Goal: Task Accomplishment & Management: Use online tool/utility

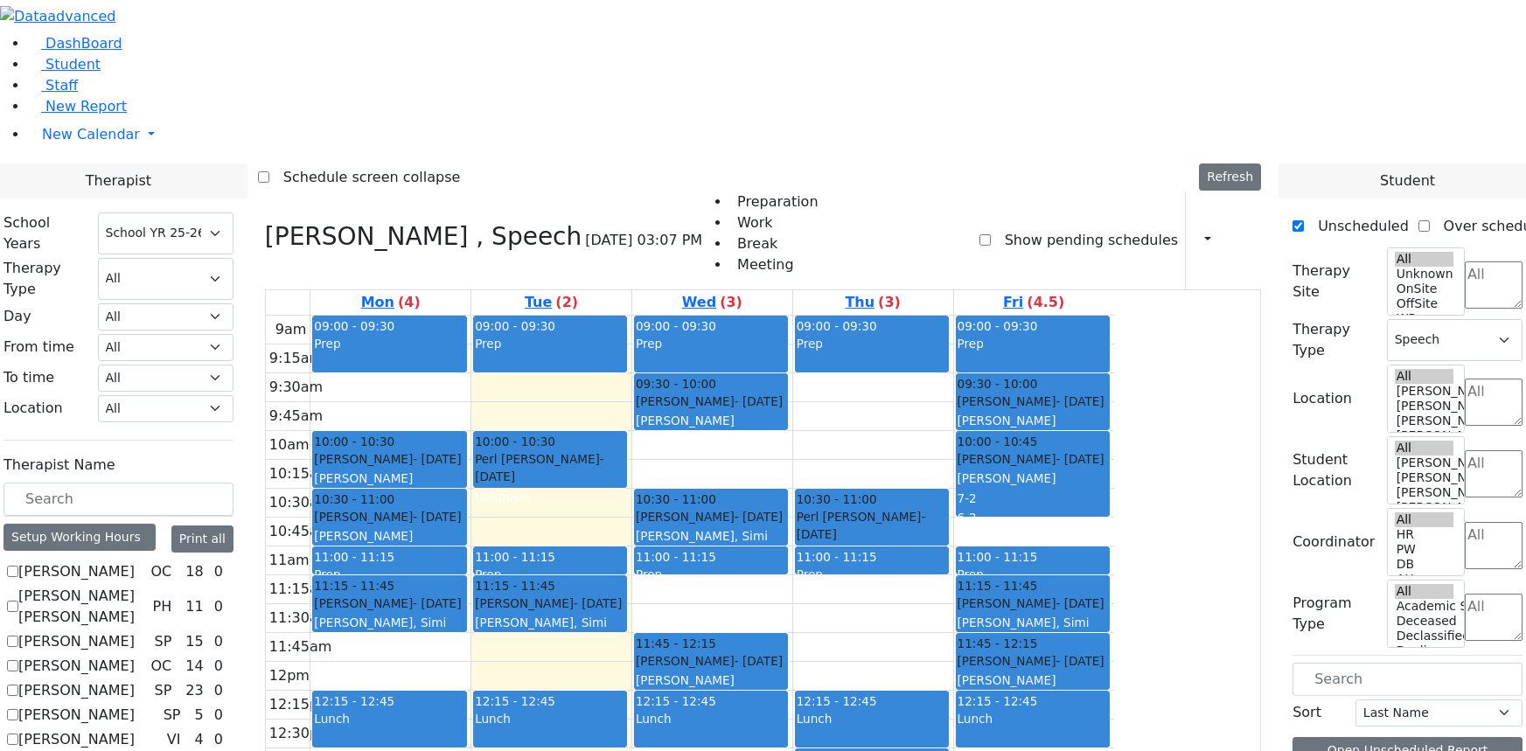
select select "212"
select select "3"
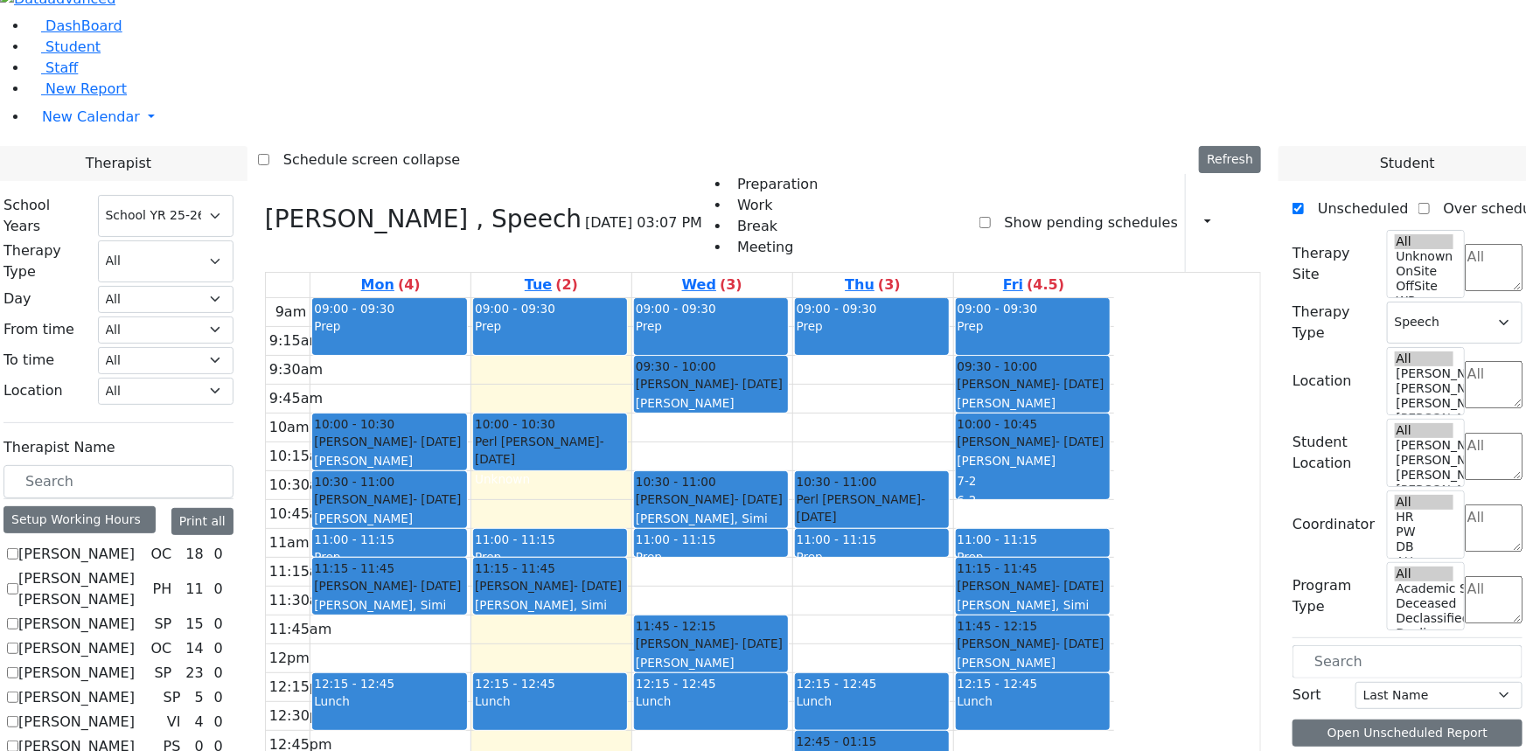
scroll to position [1230, 0]
click at [69, 199] on aside "DashBoard Student Staff New Report New Calendar Calendar" at bounding box center [763, 91] width 1526 height 216
click at [61, 97] on span "New Report" at bounding box center [85, 88] width 81 height 17
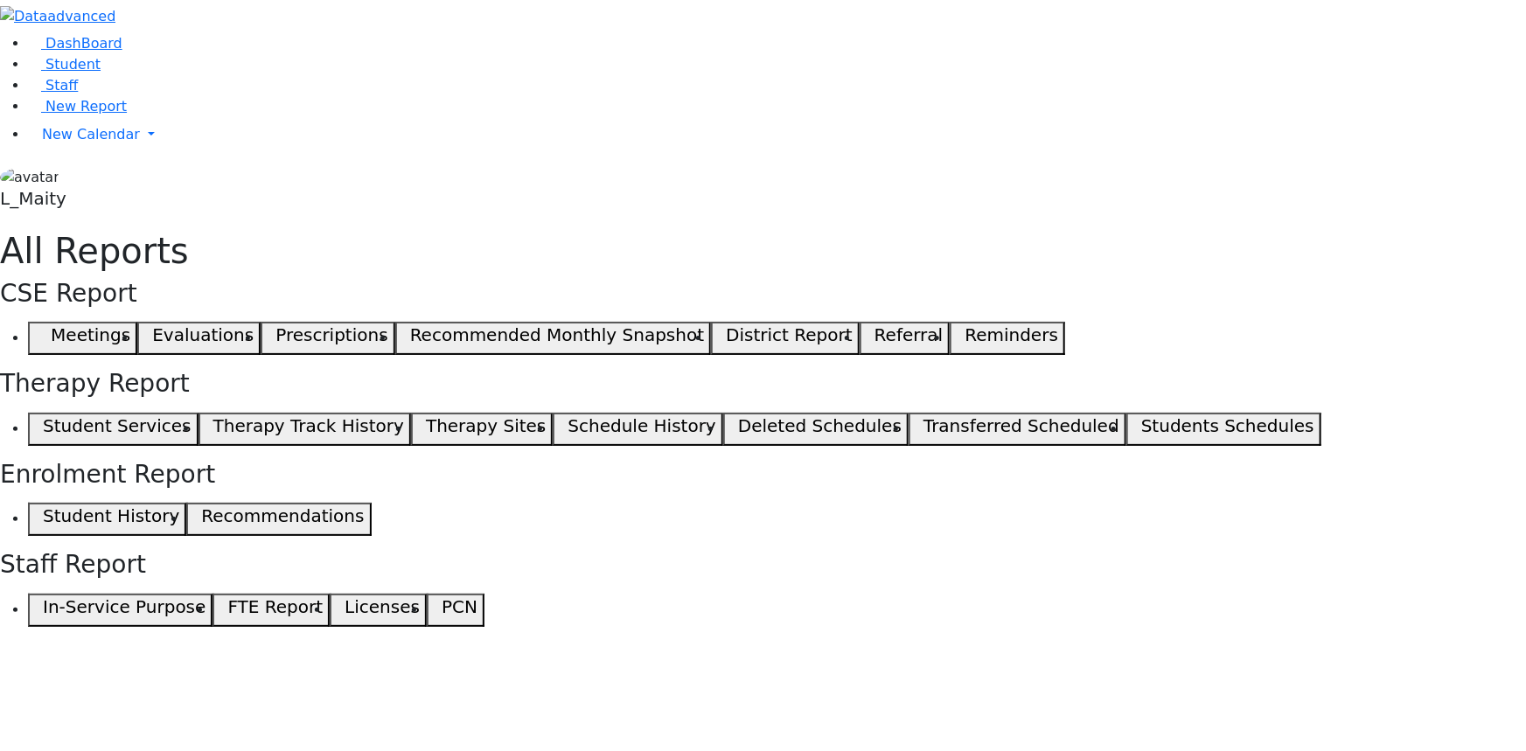
click at [191, 415] on h5 "Student Services" at bounding box center [117, 425] width 148 height 21
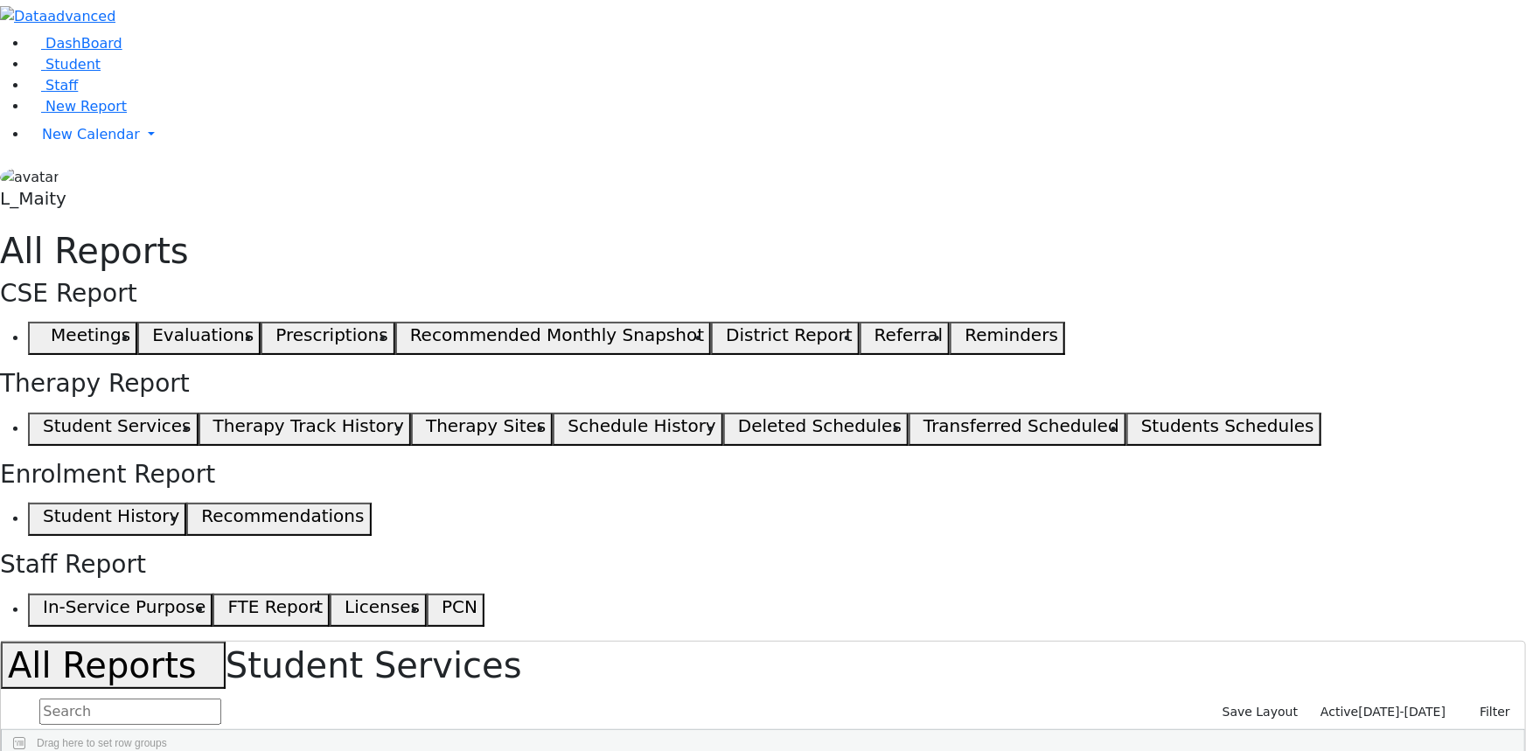
click at [1365, 705] on span "[DATE]-[DATE]" at bounding box center [1402, 712] width 87 height 14
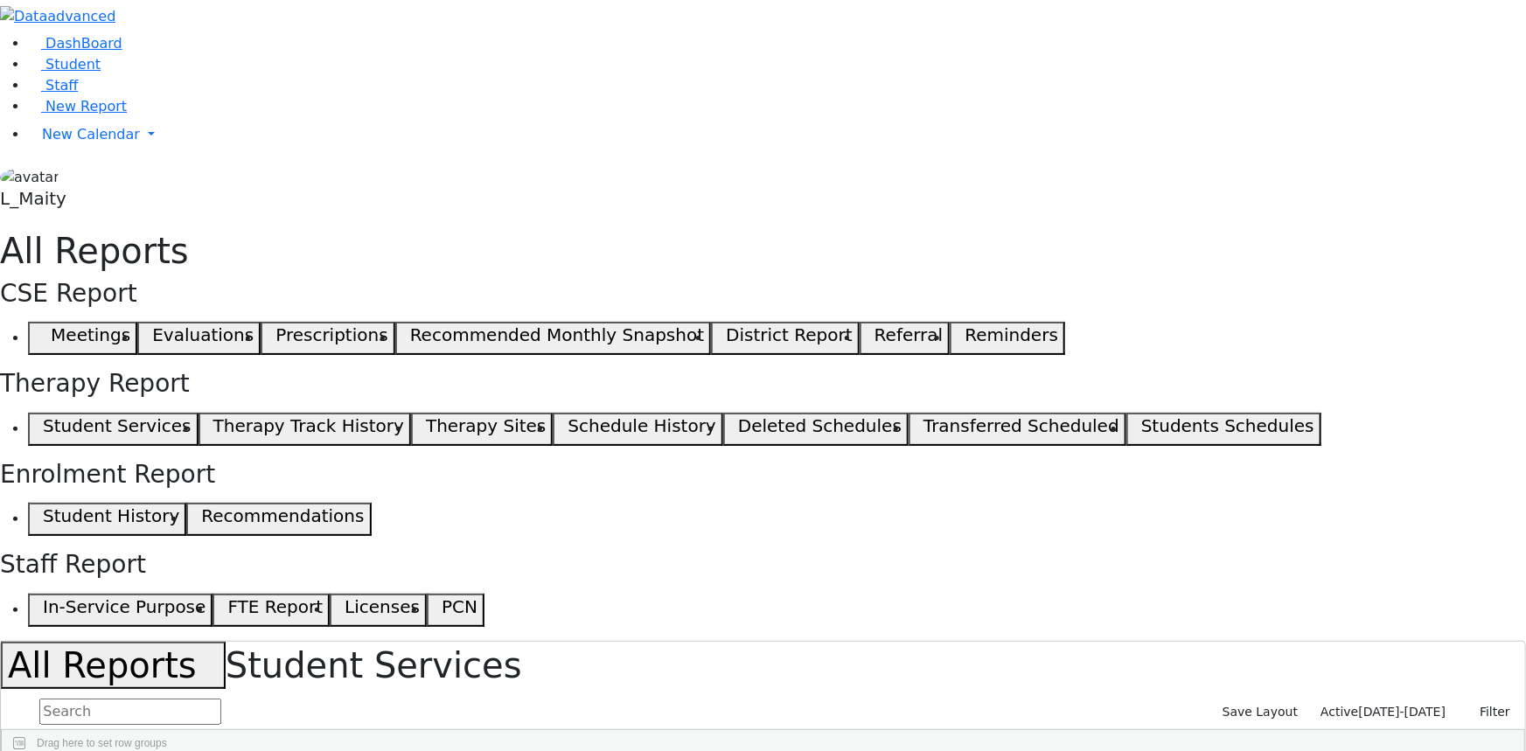
select select "landscape"
type input "12"
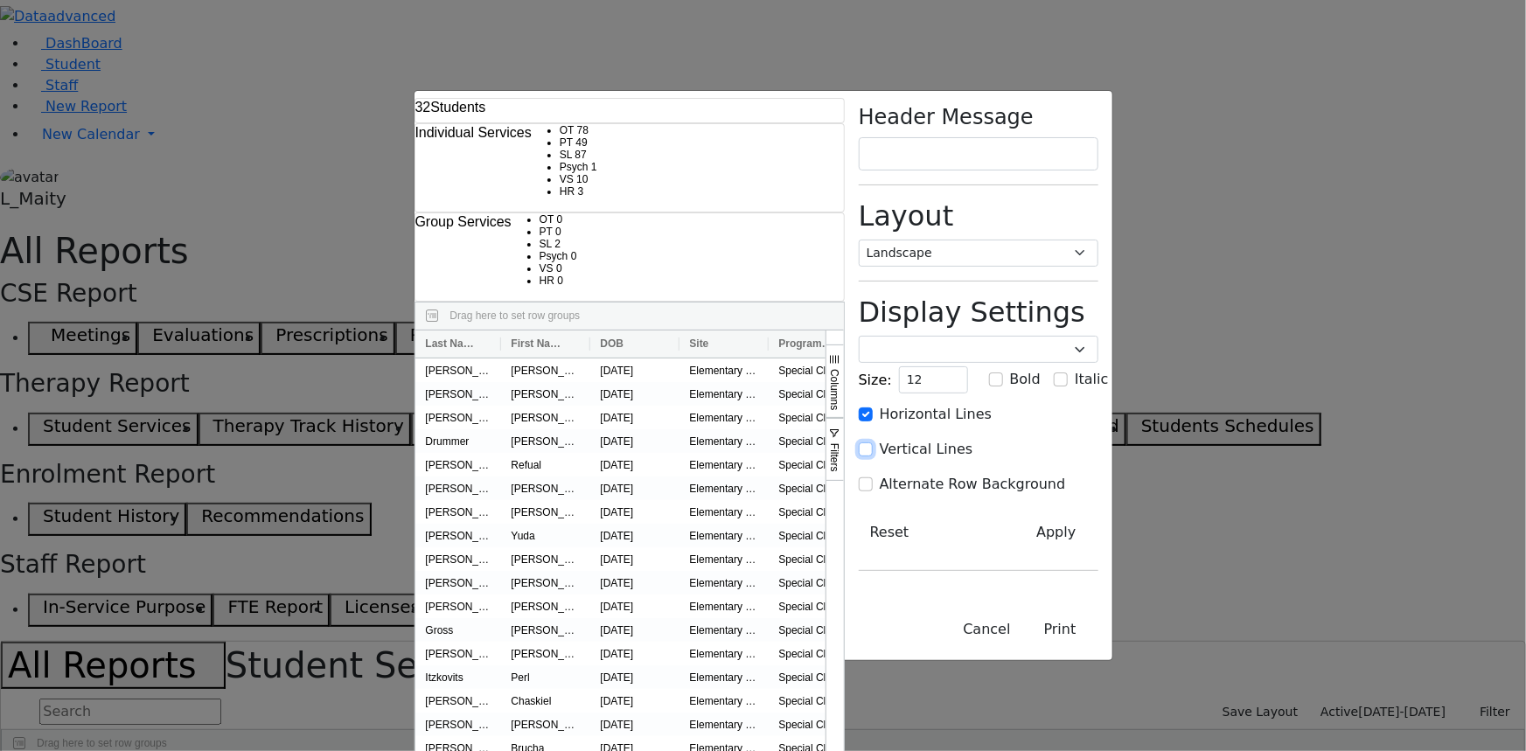
click at [873, 442] on input "Vertical Lines" at bounding box center [866, 449] width 14 height 14
checkbox input "true"
click at [873, 477] on input "Alternate Row Background" at bounding box center [866, 484] width 14 height 14
checkbox input "true"
click at [1097, 516] on button "Apply" at bounding box center [1055, 532] width 83 height 33
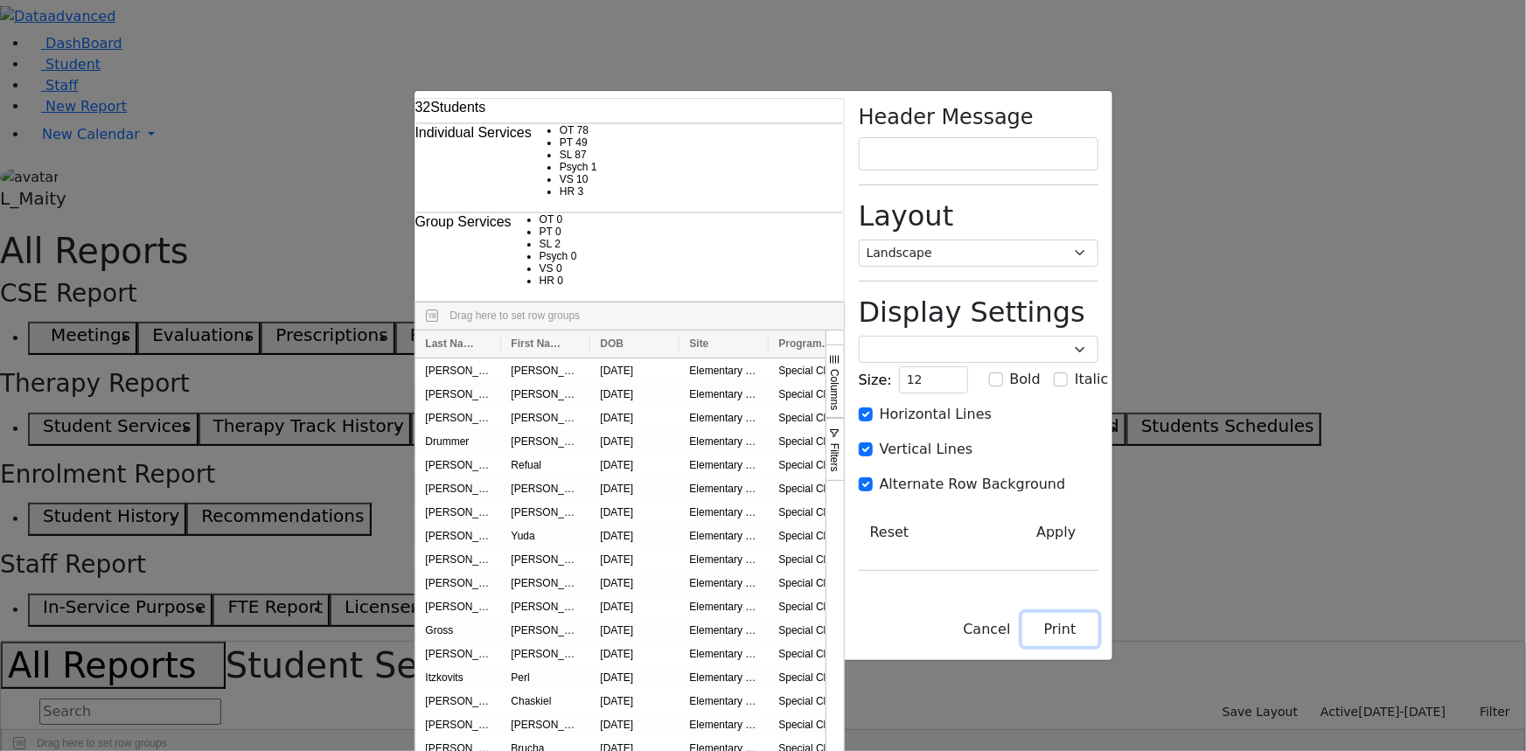
click at [1098, 646] on button "Print" at bounding box center [1060, 629] width 76 height 33
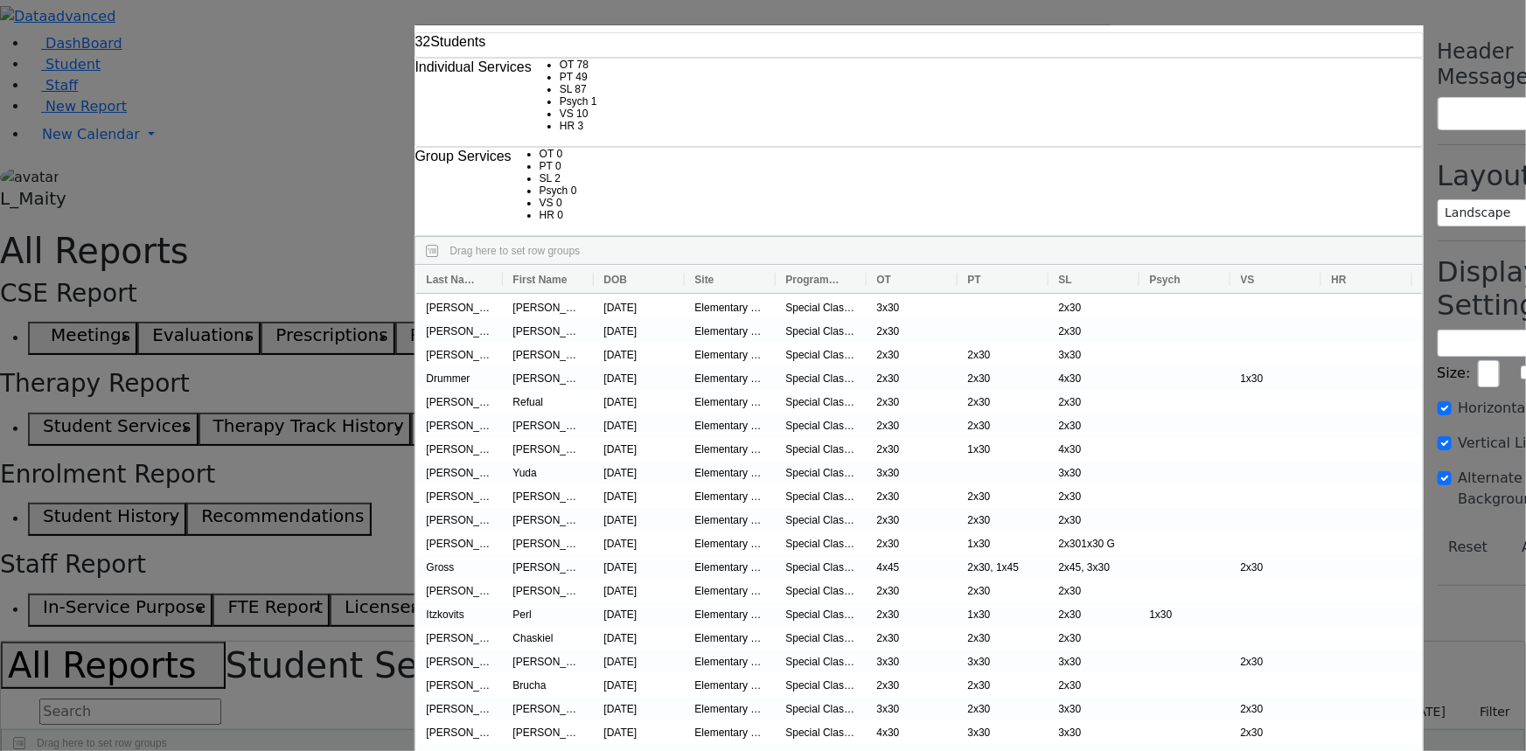
checkbox input "false"
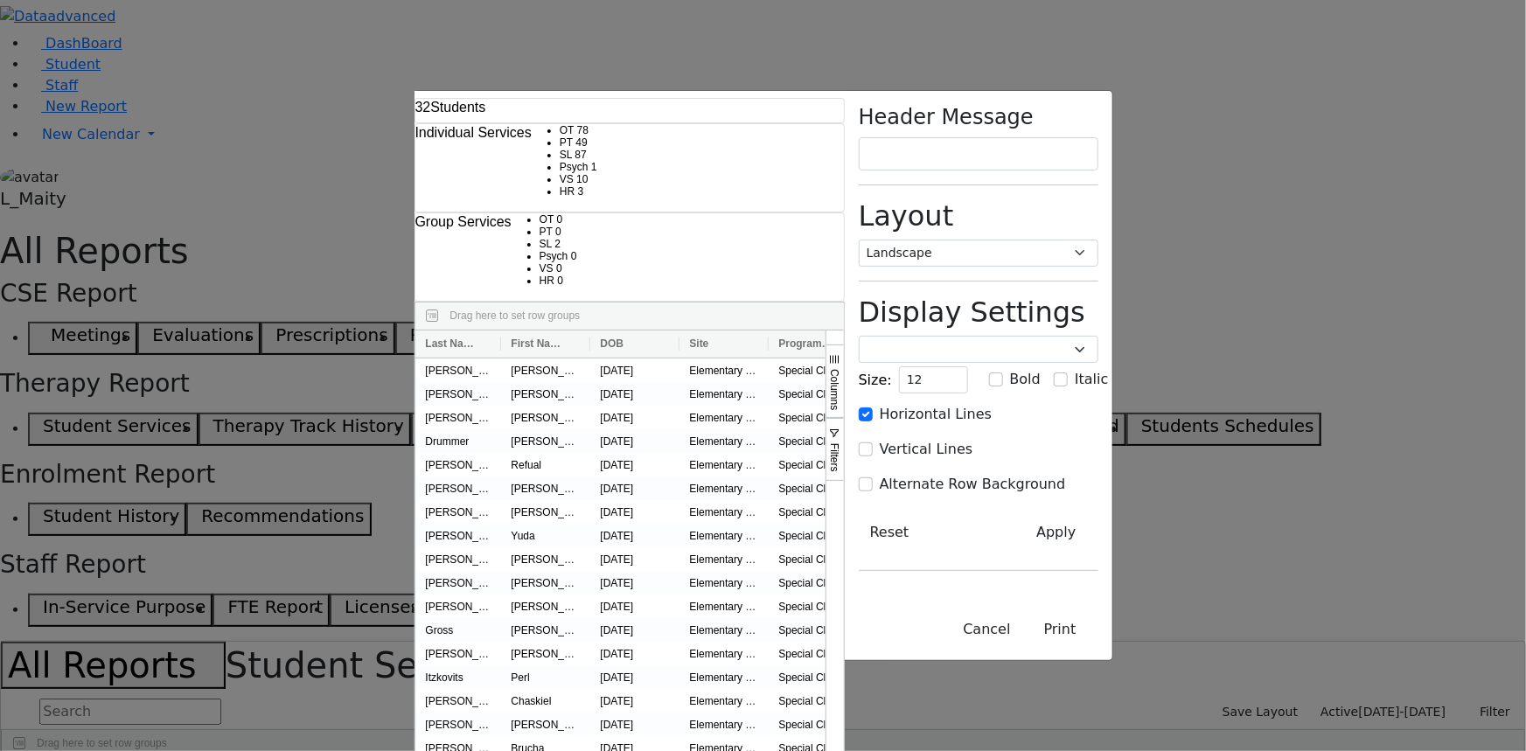
click at [67, 314] on div "32 Students Individual Services OT 78 PT 49 SL 87 Psych 1 VS 3" at bounding box center [763, 375] width 1526 height 751
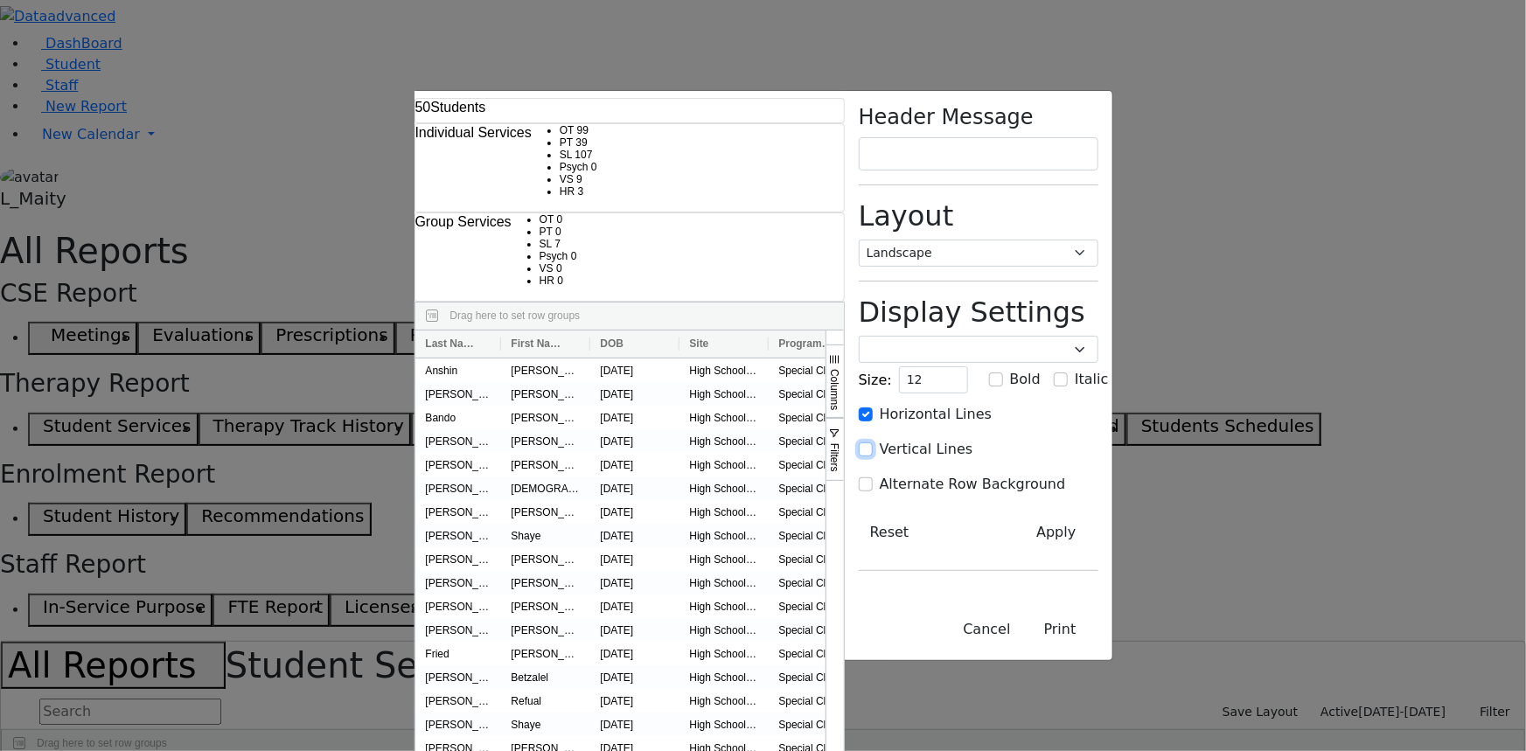
click at [873, 442] on input "Vertical Lines" at bounding box center [866, 449] width 14 height 14
checkbox input "true"
click at [873, 477] on input "Alternate Row Background" at bounding box center [866, 484] width 14 height 14
checkbox input "true"
click at [1097, 516] on button "Apply" at bounding box center [1055, 532] width 83 height 33
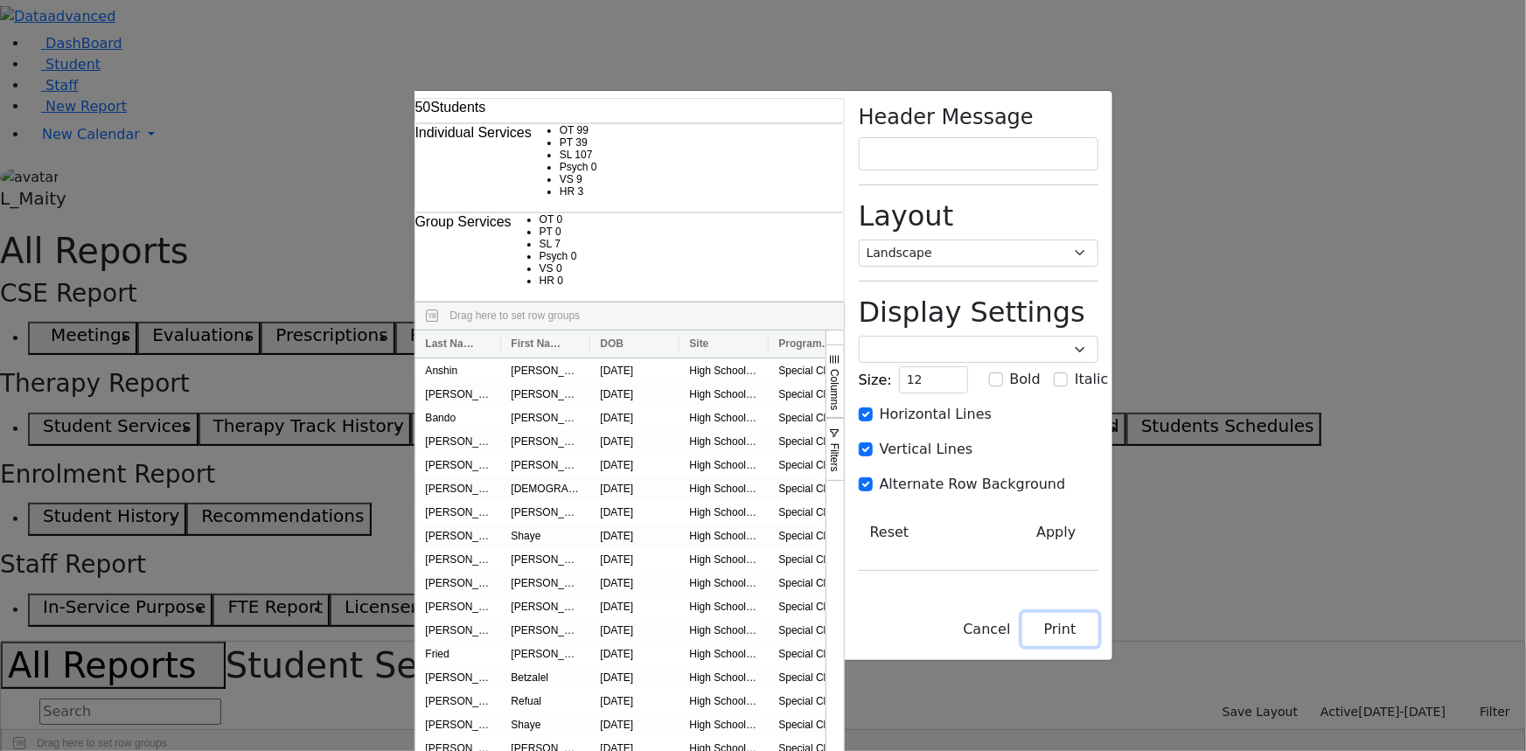
click at [1098, 646] on button "Print" at bounding box center [1060, 629] width 76 height 33
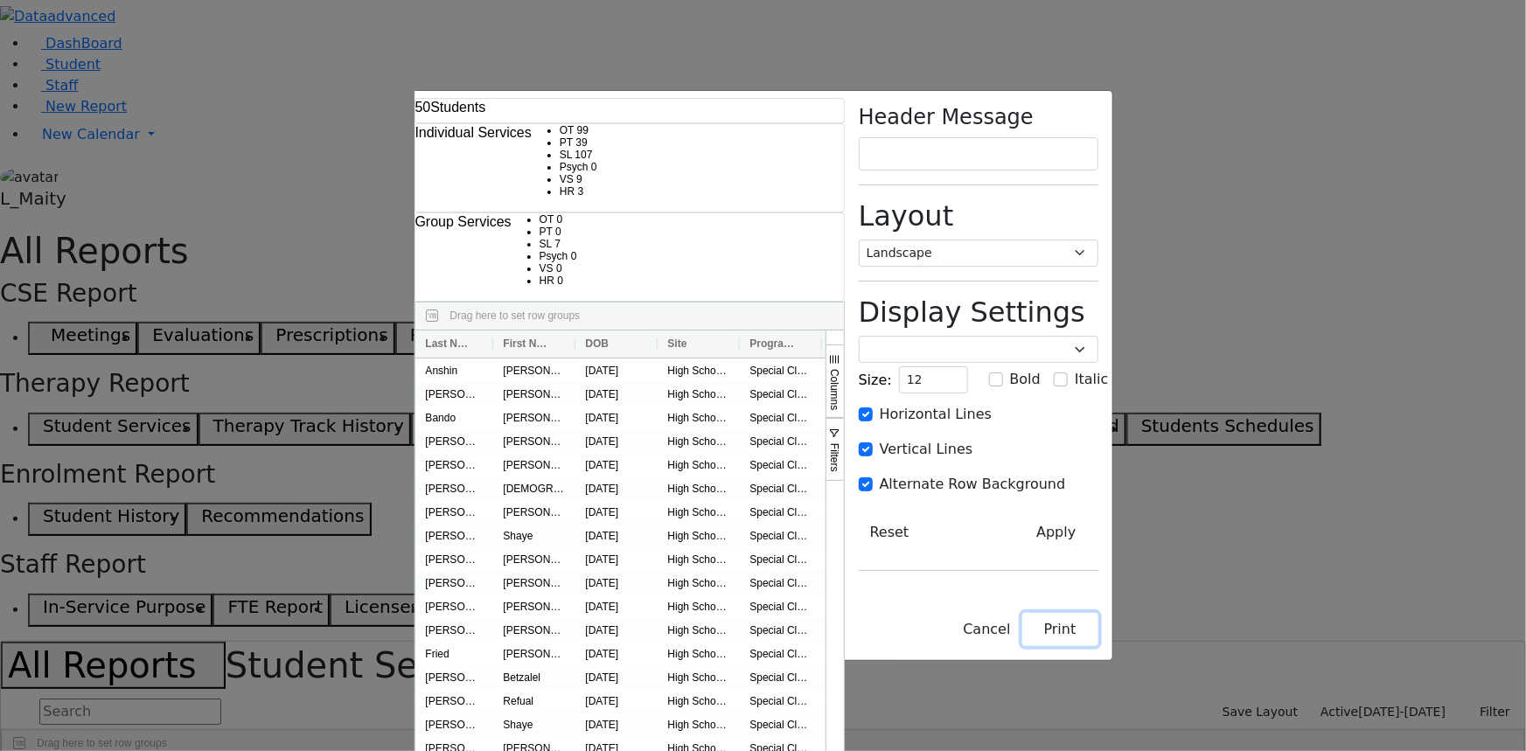
checkbox input "false"
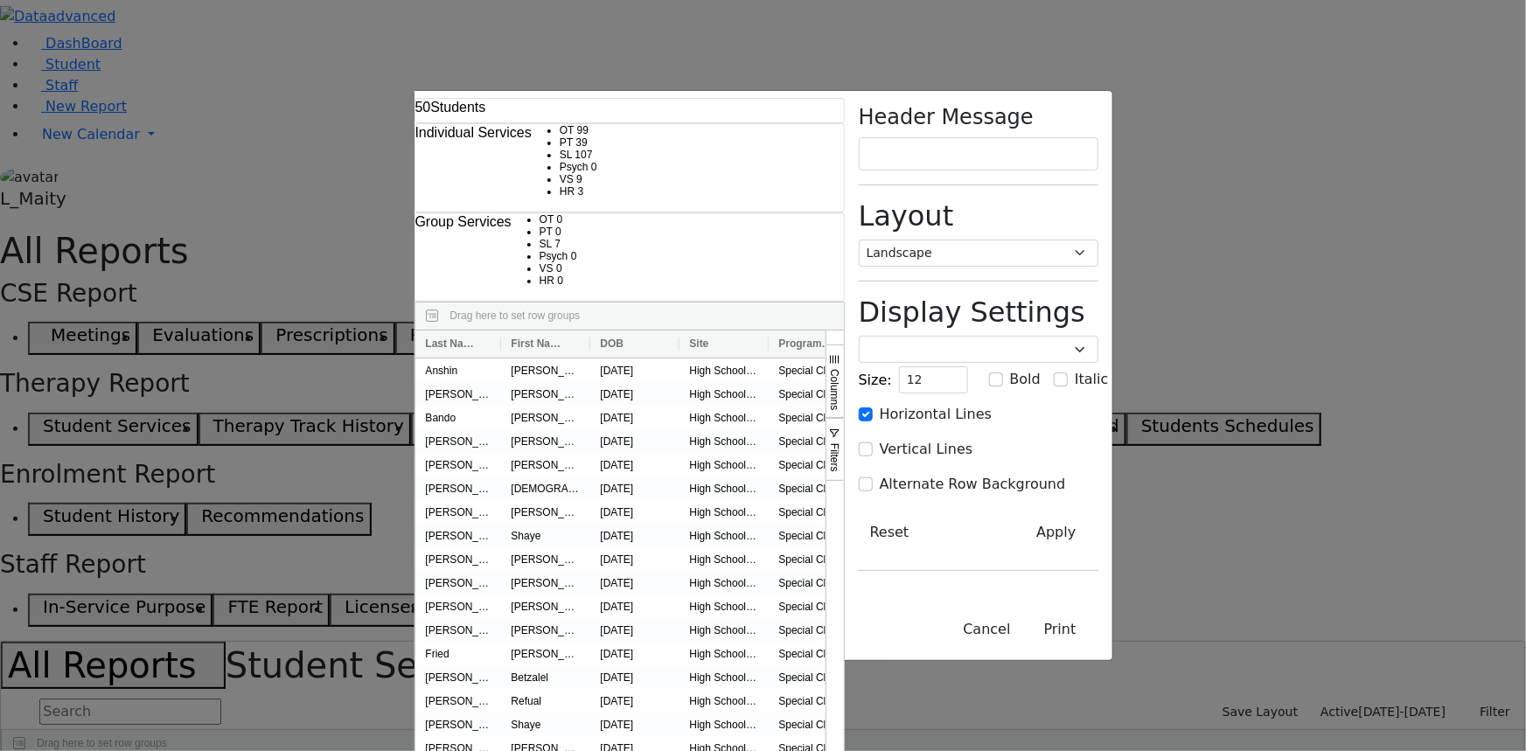
click at [66, 315] on div "50 Students Individual Services OT 99 PT 39 SL 107 Psych 0 VS" at bounding box center [763, 375] width 1526 height 751
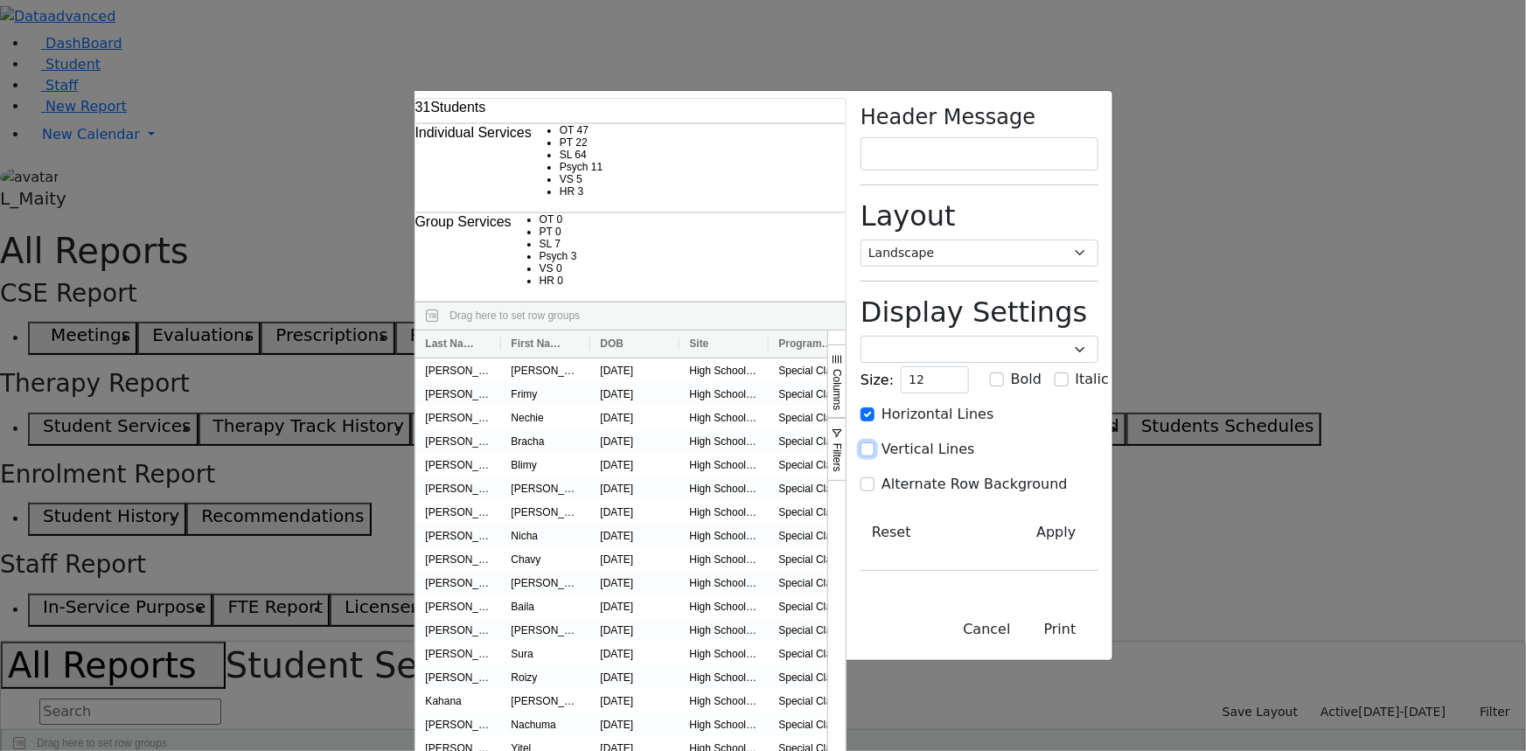
click at [874, 442] on input "Vertical Lines" at bounding box center [867, 449] width 14 height 14
checkbox input "true"
drag, startPoint x: 1144, startPoint y: 350, endPoint x: 1331, endPoint y: 366, distance: 187.8
click at [874, 477] on input "Alternate Row Background" at bounding box center [867, 484] width 14 height 14
checkbox input "true"
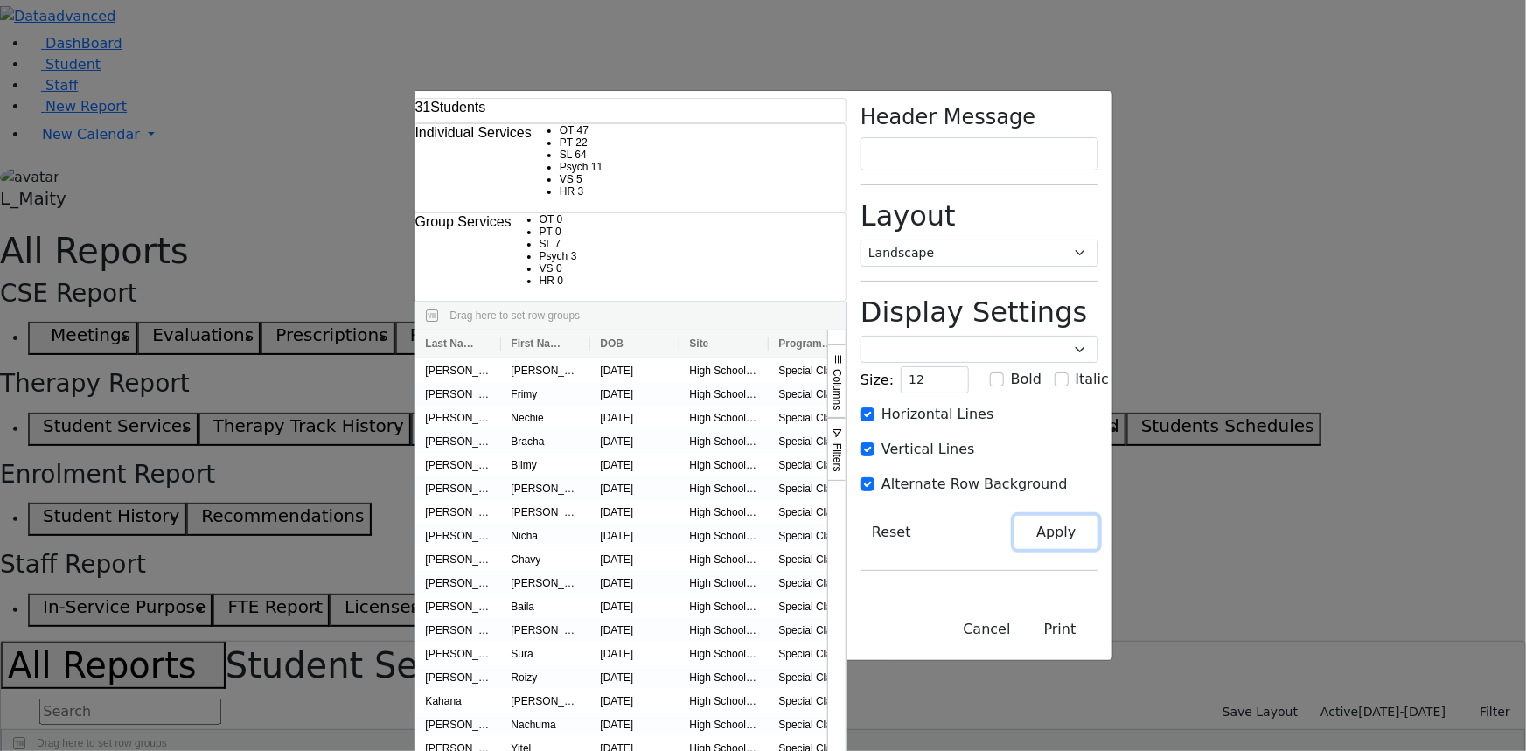
click at [1097, 516] on button "Apply" at bounding box center [1055, 532] width 83 height 33
click at [1098, 646] on button "Print" at bounding box center [1060, 629] width 76 height 33
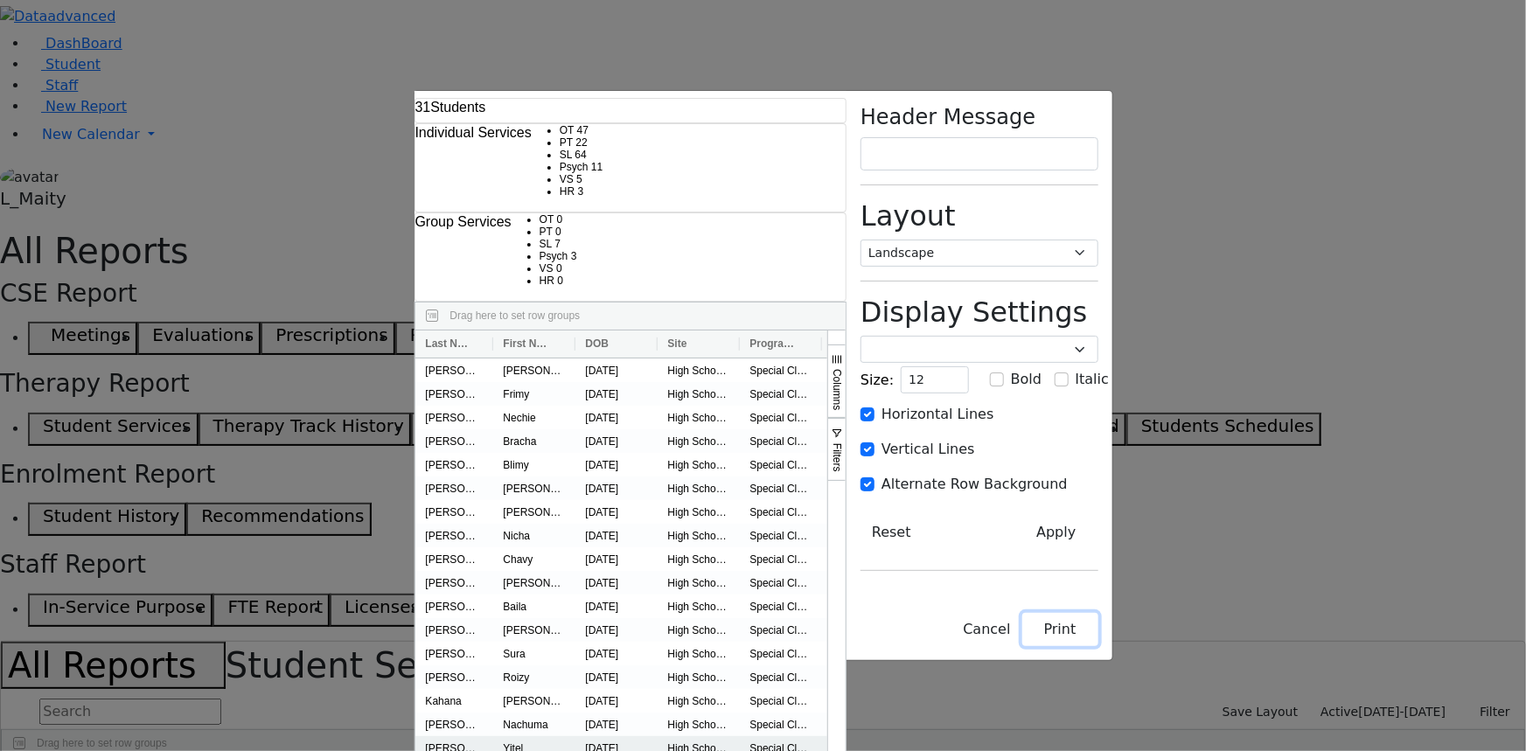
checkbox input "false"
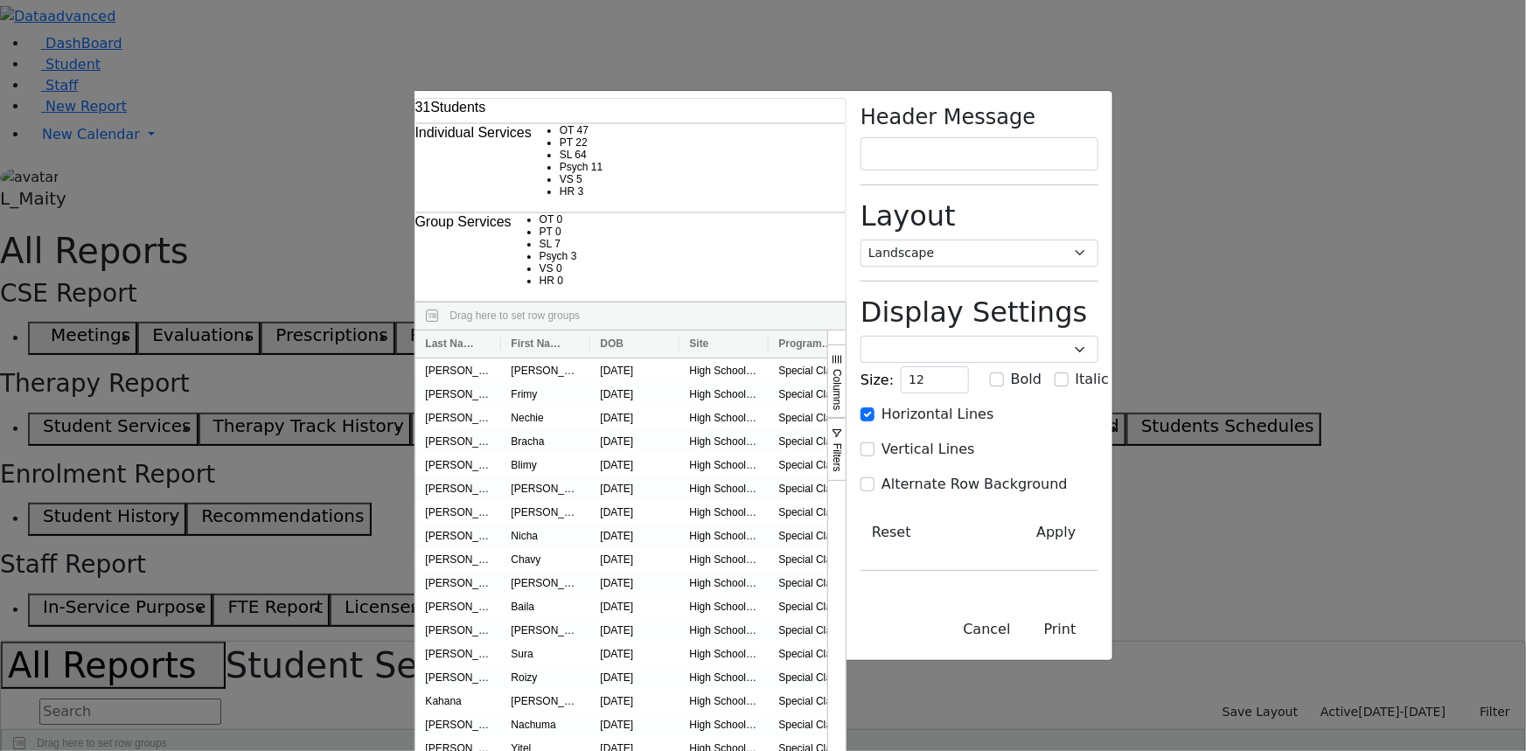
click at [52, 381] on div "31 Students Individual Services OT 47 PT 22 SL 64 Psych 11 VS" at bounding box center [763, 375] width 1526 height 751
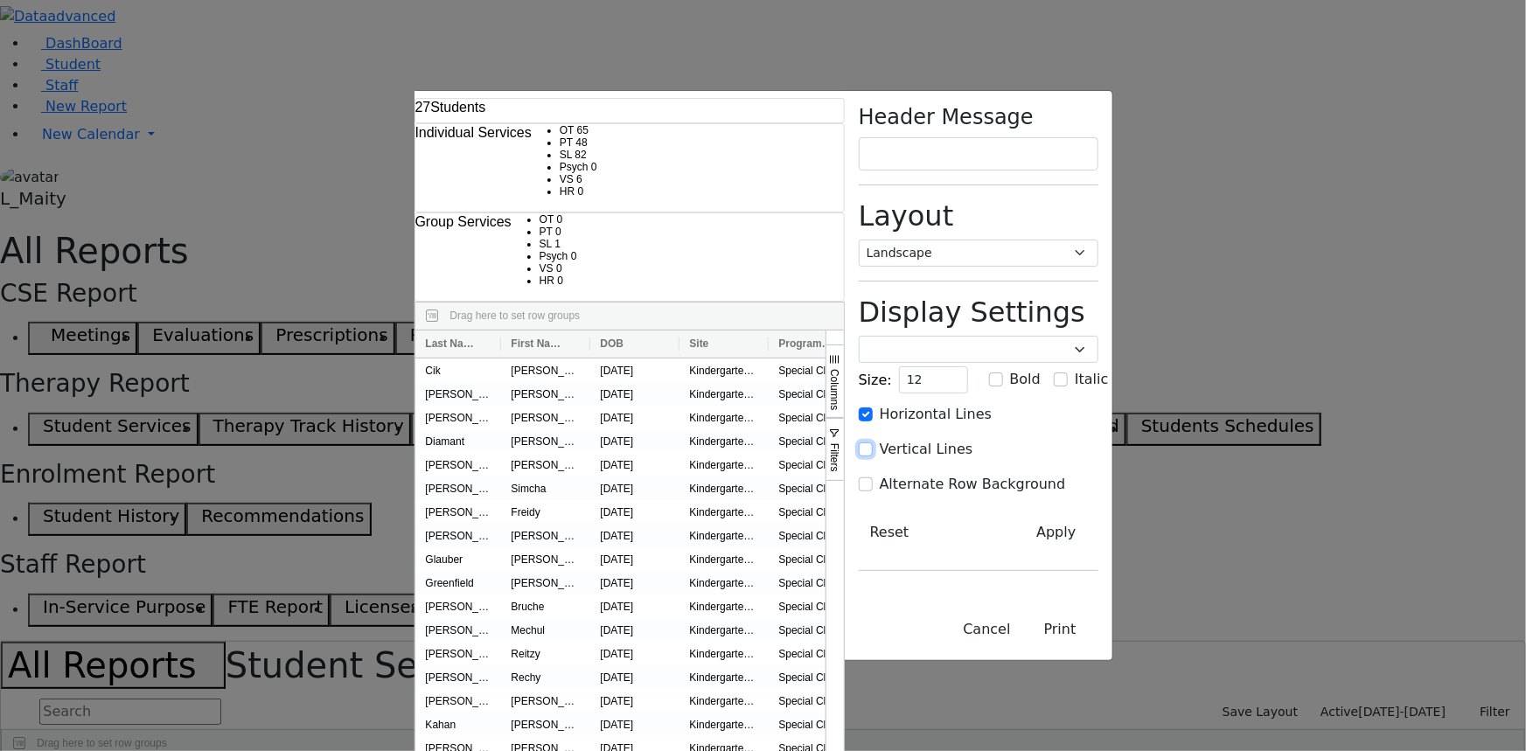
click at [873, 442] on input "Vertical Lines" at bounding box center [866, 449] width 14 height 14
checkbox input "true"
click at [873, 477] on input "Alternate Row Background" at bounding box center [866, 484] width 14 height 14
checkbox input "true"
click at [1097, 516] on button "Apply" at bounding box center [1055, 532] width 83 height 33
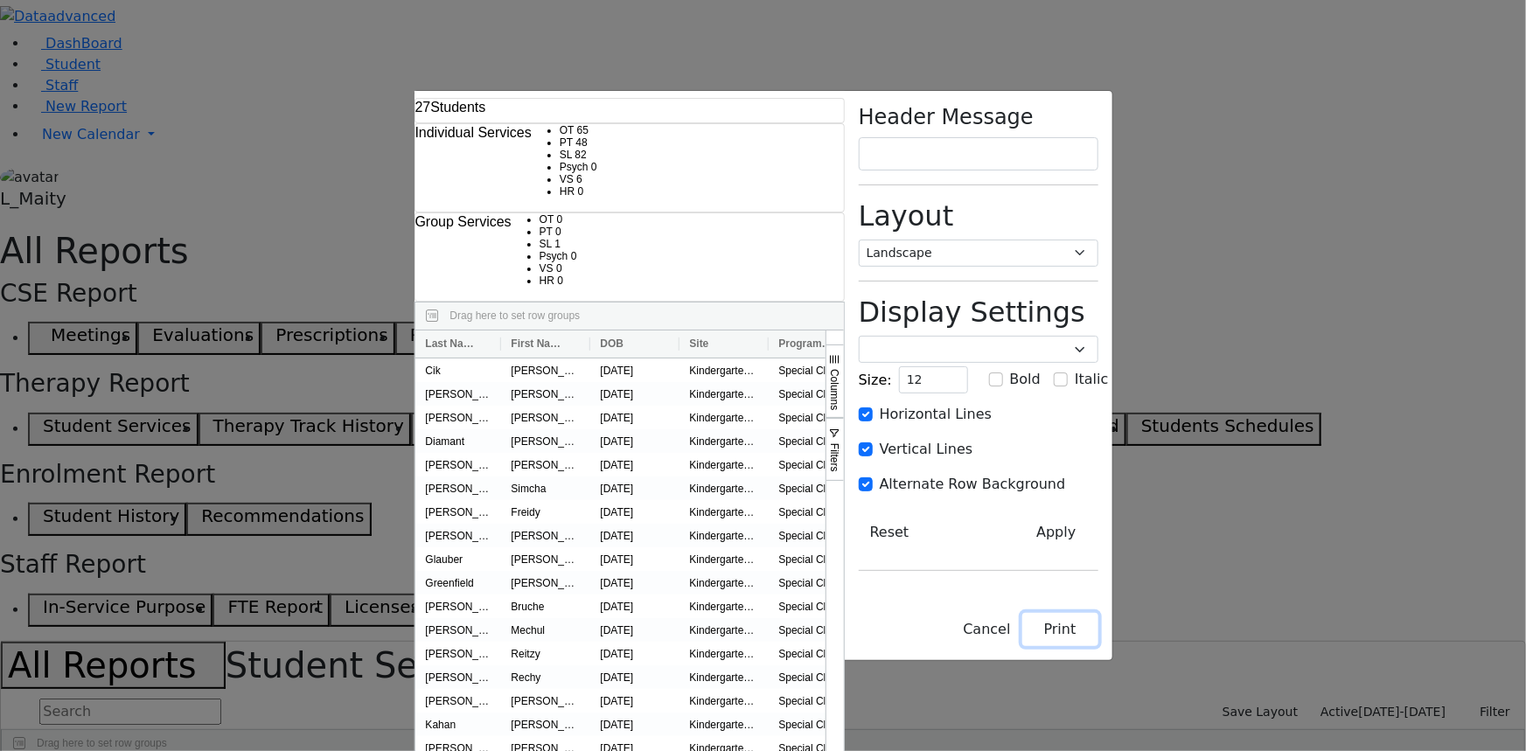
click at [1098, 646] on button "Print" at bounding box center [1060, 629] width 76 height 33
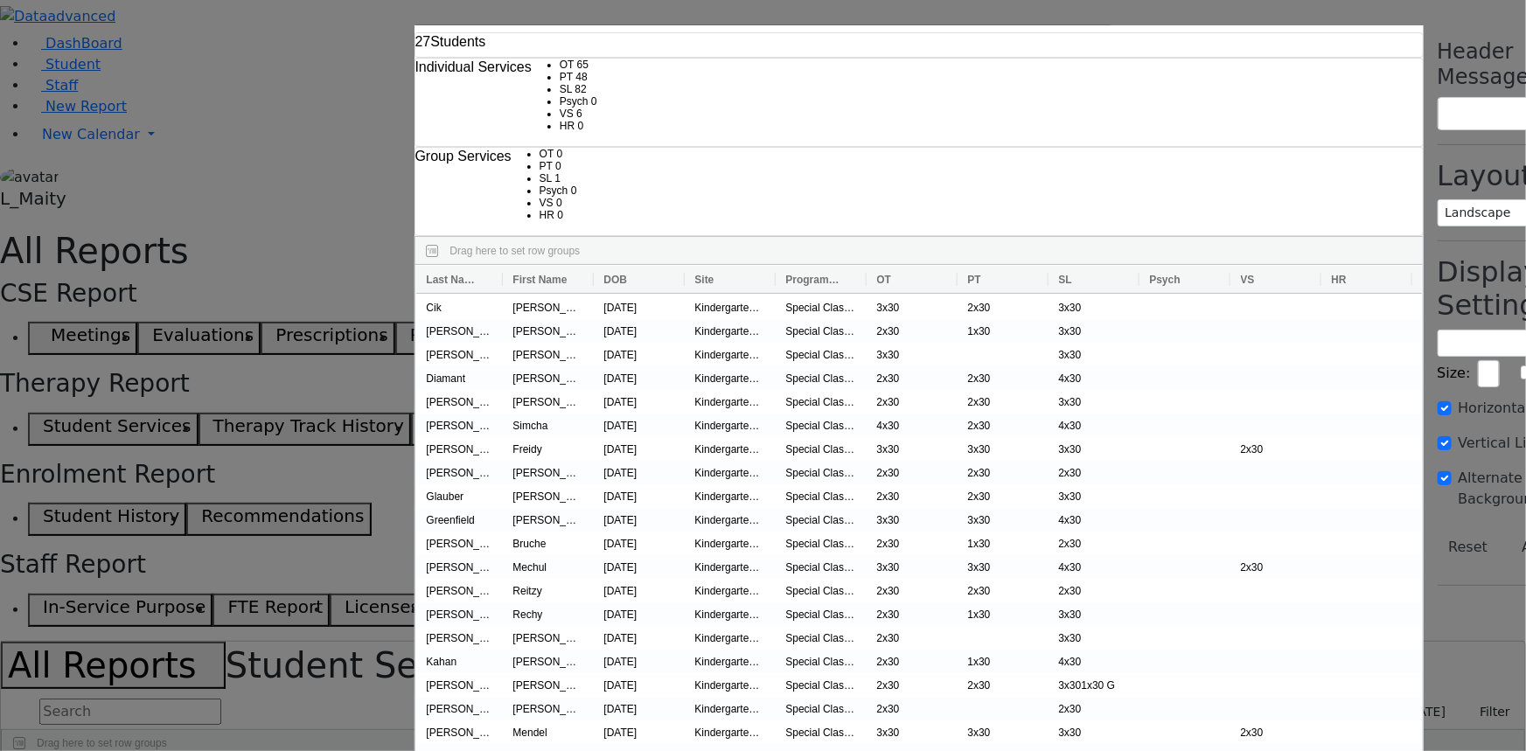
checkbox input "false"
